Goal: Navigation & Orientation: Find specific page/section

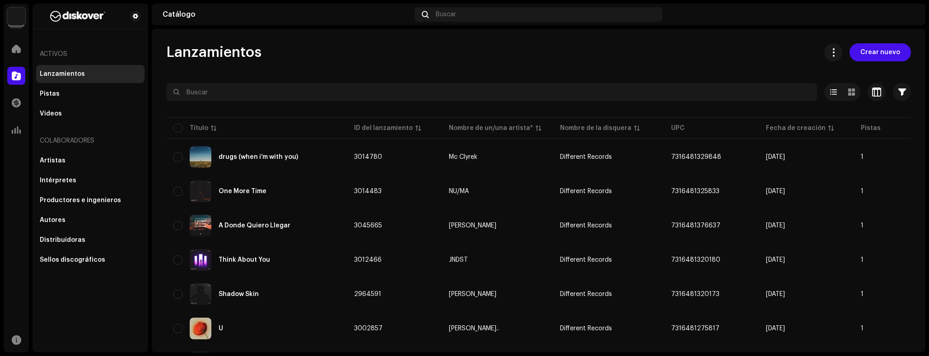
click at [25, 23] on div at bounding box center [16, 16] width 18 height 18
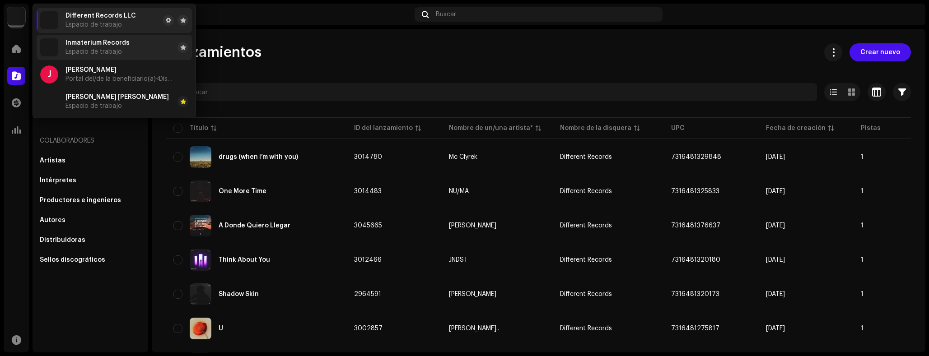
click at [113, 40] on span "Inmaterium Records" at bounding box center [97, 42] width 64 height 7
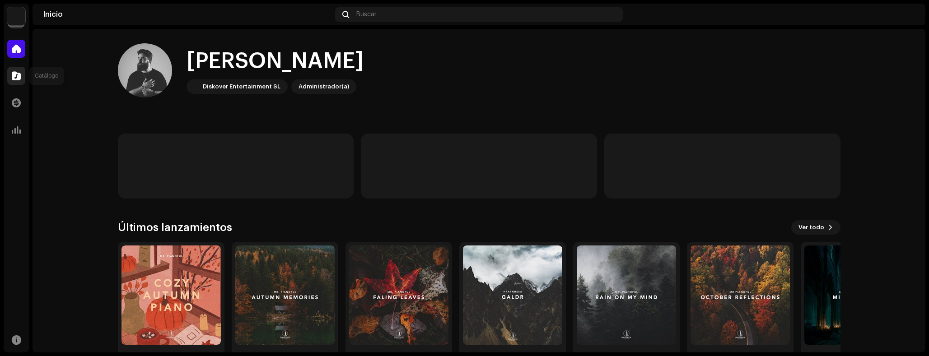
click at [19, 77] on span at bounding box center [16, 75] width 9 height 7
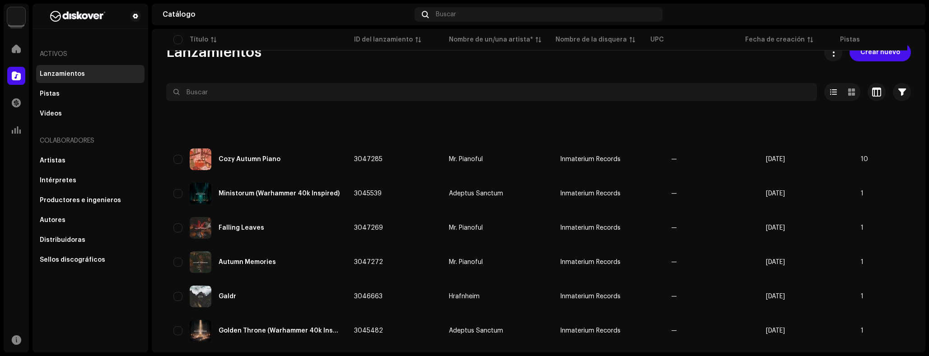
click at [11, 20] on img at bounding box center [16, 16] width 18 height 18
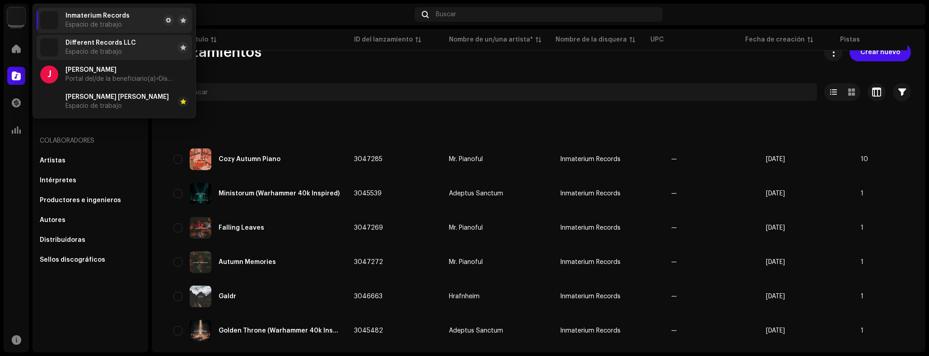
click at [106, 50] on span "Espacio de trabajo" at bounding box center [93, 51] width 56 height 7
